Goal: Check status

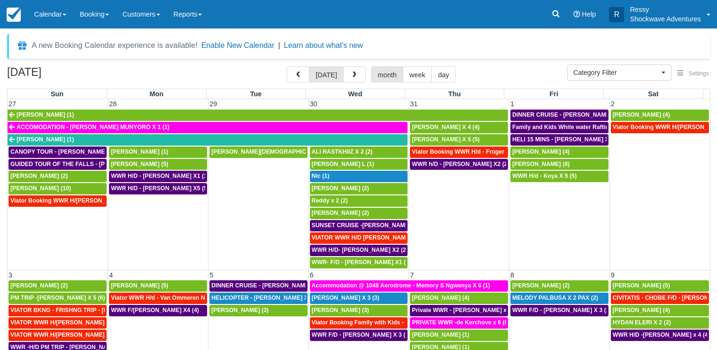
select select
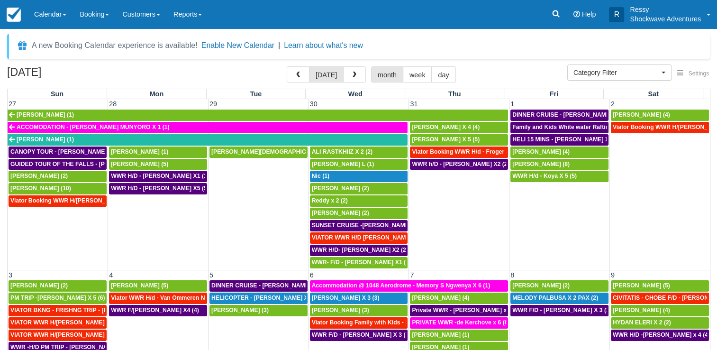
scroll to position [599, 0]
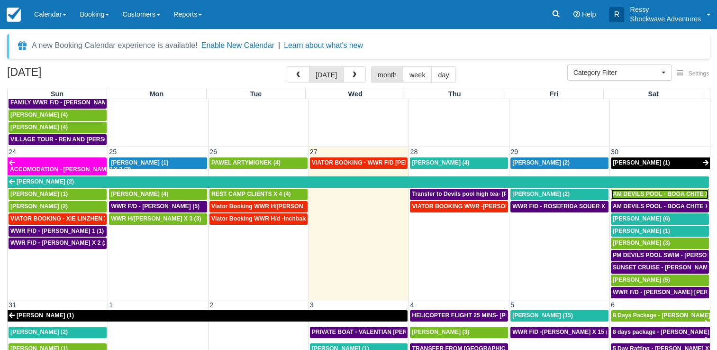
click at [650, 190] on span "AM DEVILS POOL - BOGA CHITE X 1 (1)" at bounding box center [668, 193] width 110 height 7
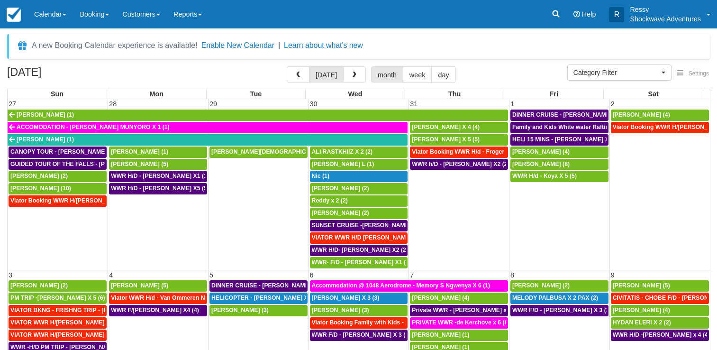
select select
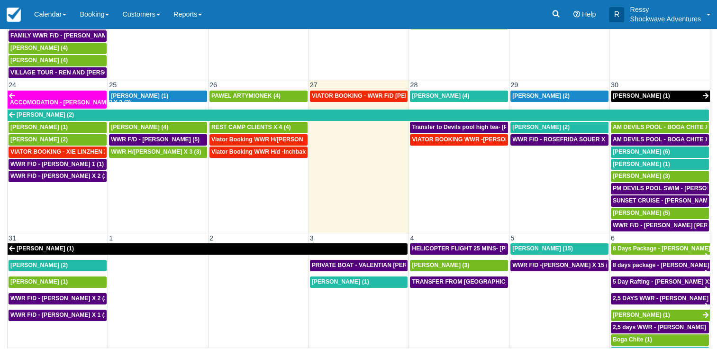
scroll to position [599, 0]
